Goal: Task Accomplishment & Management: Manage account settings

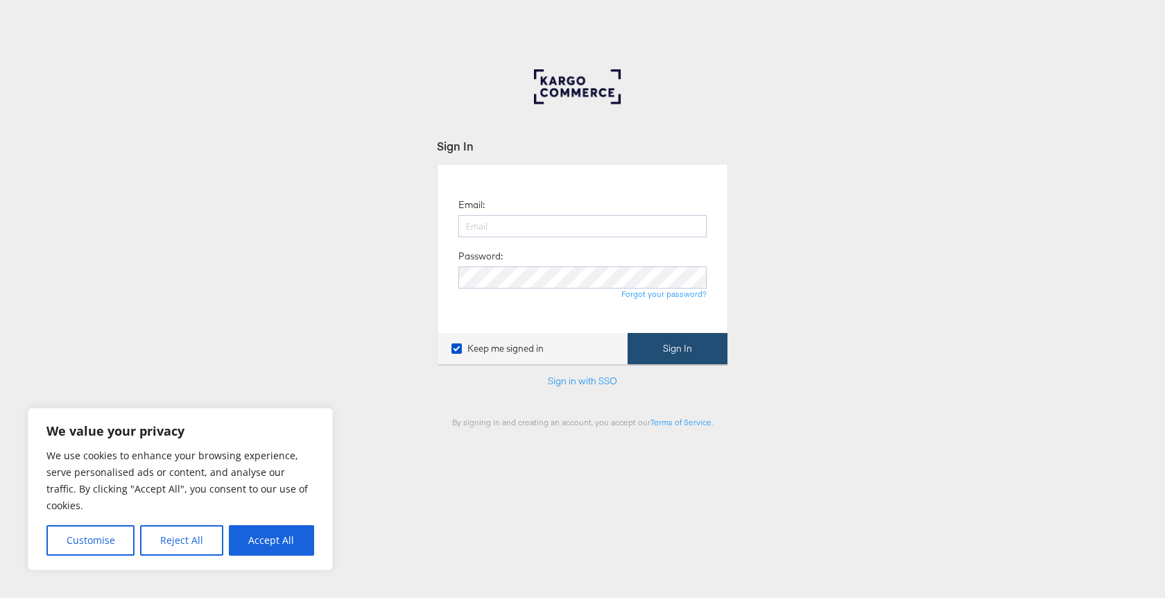
type input "[EMAIL_ADDRESS][DOMAIN_NAME]"
click at [689, 353] on button "Sign In" at bounding box center [678, 348] width 100 height 31
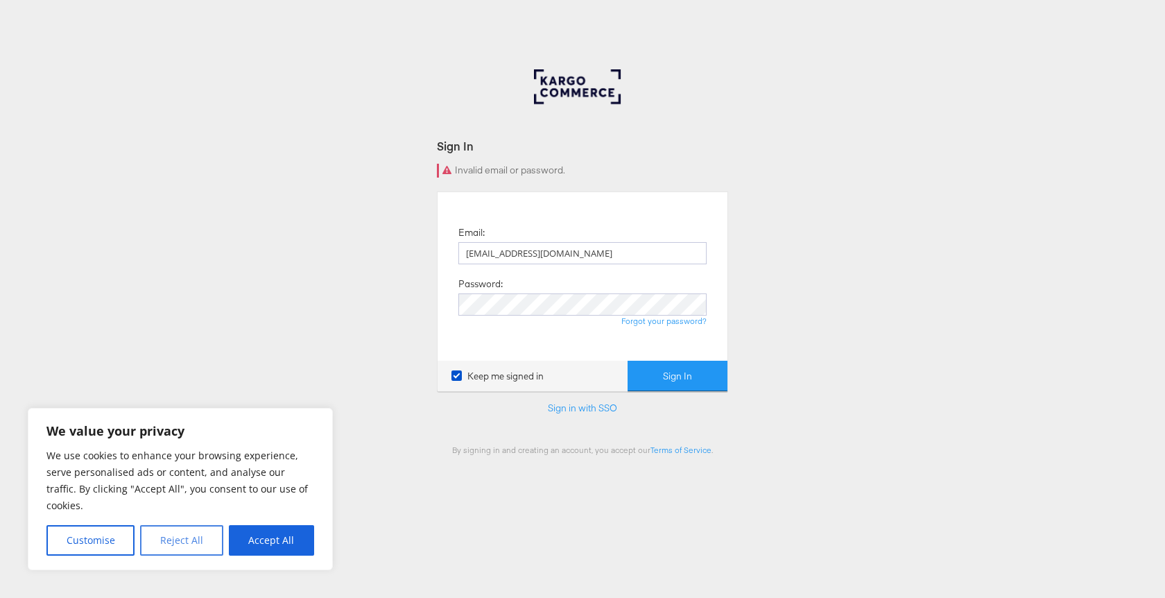
click at [181, 542] on button "Reject All" at bounding box center [181, 540] width 83 height 31
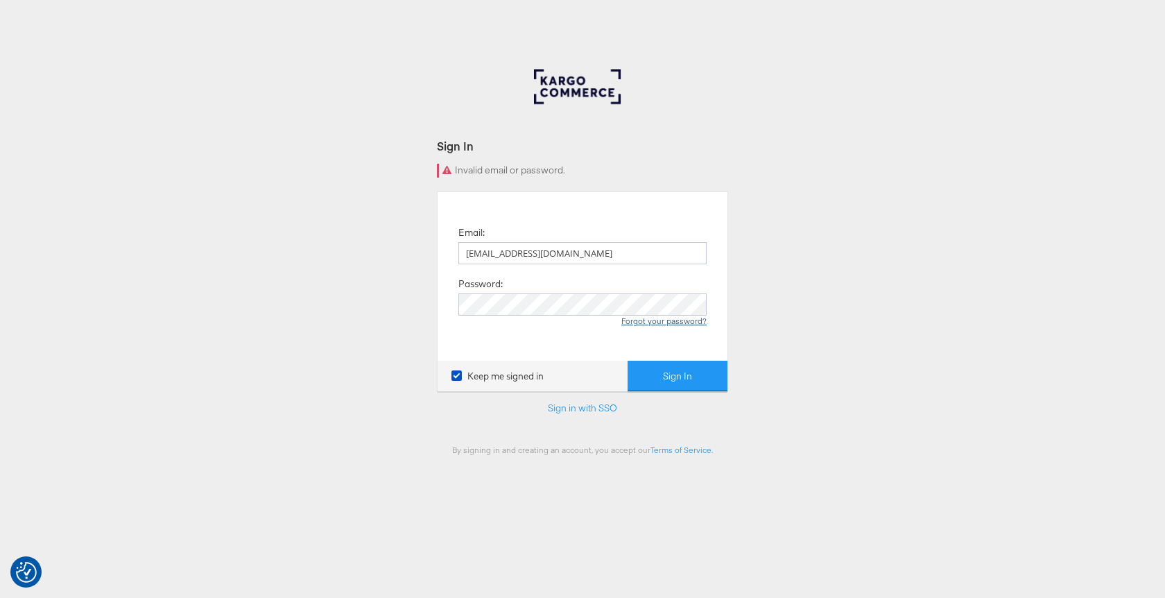
click at [675, 322] on link "Forgot your password?" at bounding box center [663, 321] width 85 height 10
